Goal: Find specific page/section: Find specific page/section

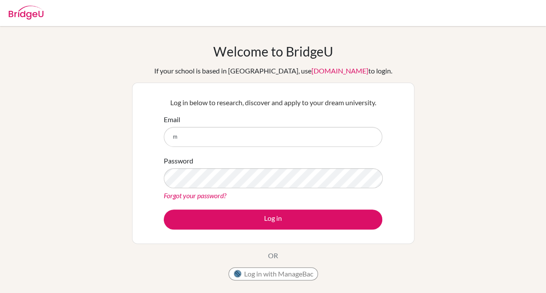
type input "[EMAIL_ADDRESS][DOMAIN_NAME]"
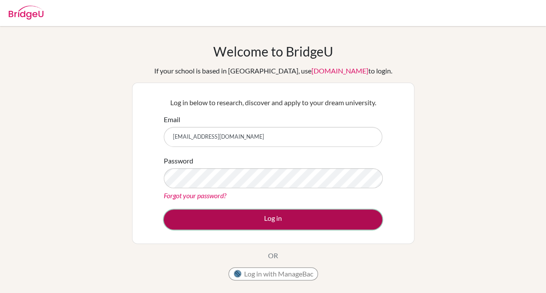
click at [258, 214] on button "Log in" at bounding box center [273, 219] width 218 height 20
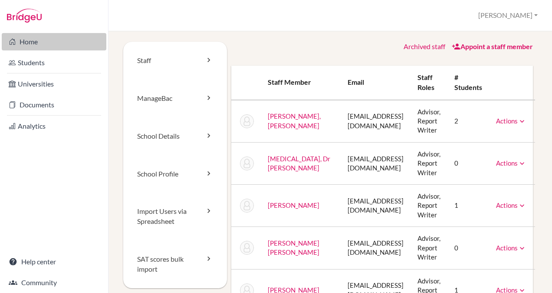
click at [33, 46] on link "Home" at bounding box center [54, 41] width 105 height 17
